Goal: Navigation & Orientation: Find specific page/section

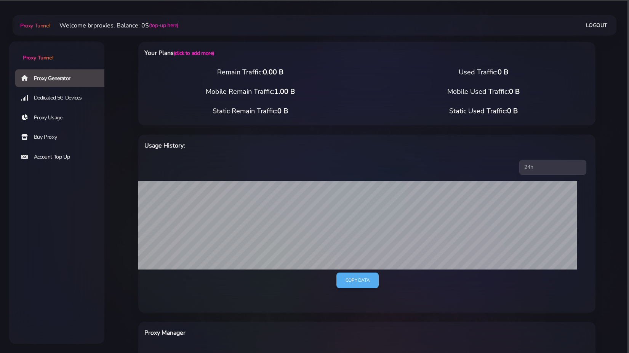
click at [79, 90] on link "Dedicated 5G Devices" at bounding box center [62, 98] width 95 height 18
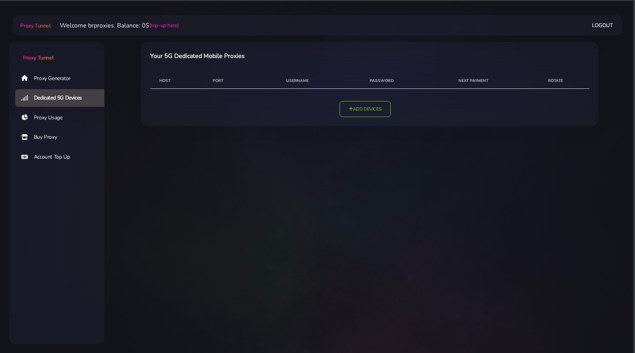
click at [79, 119] on link "Proxy Usage" at bounding box center [62, 118] width 95 height 18
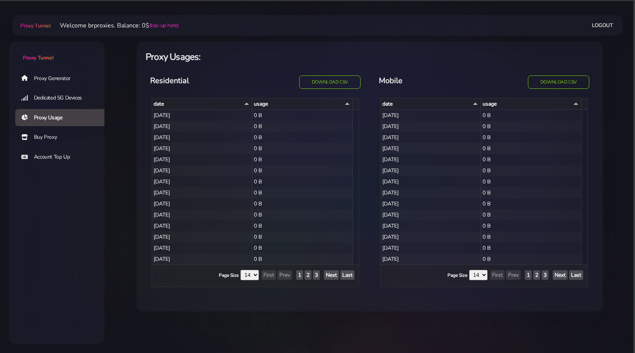
select select "14"
click at [83, 137] on link "Buy Proxy" at bounding box center [62, 137] width 95 height 18
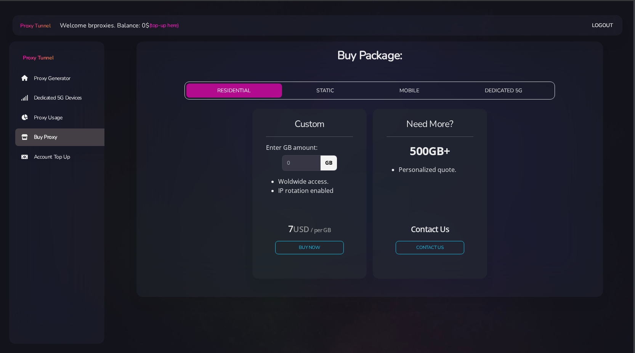
click at [88, 149] on link "Account Top Up" at bounding box center [62, 157] width 95 height 18
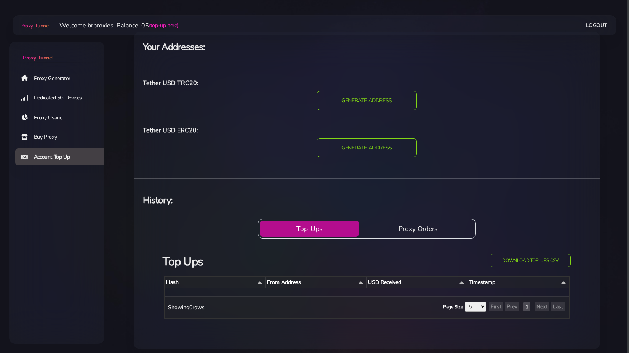
scroll to position [15, 0]
